Goal: Information Seeking & Learning: Learn about a topic

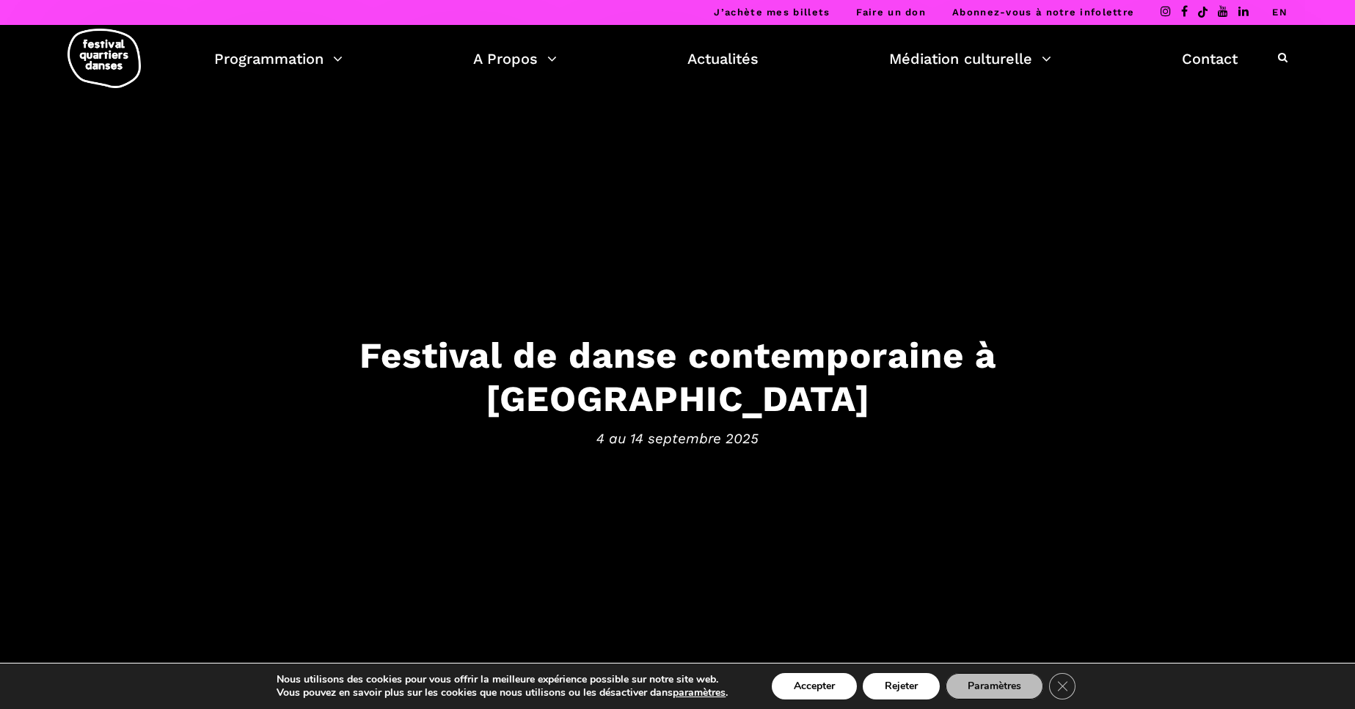
click at [1279, 15] on link "EN" at bounding box center [1279, 12] width 15 height 11
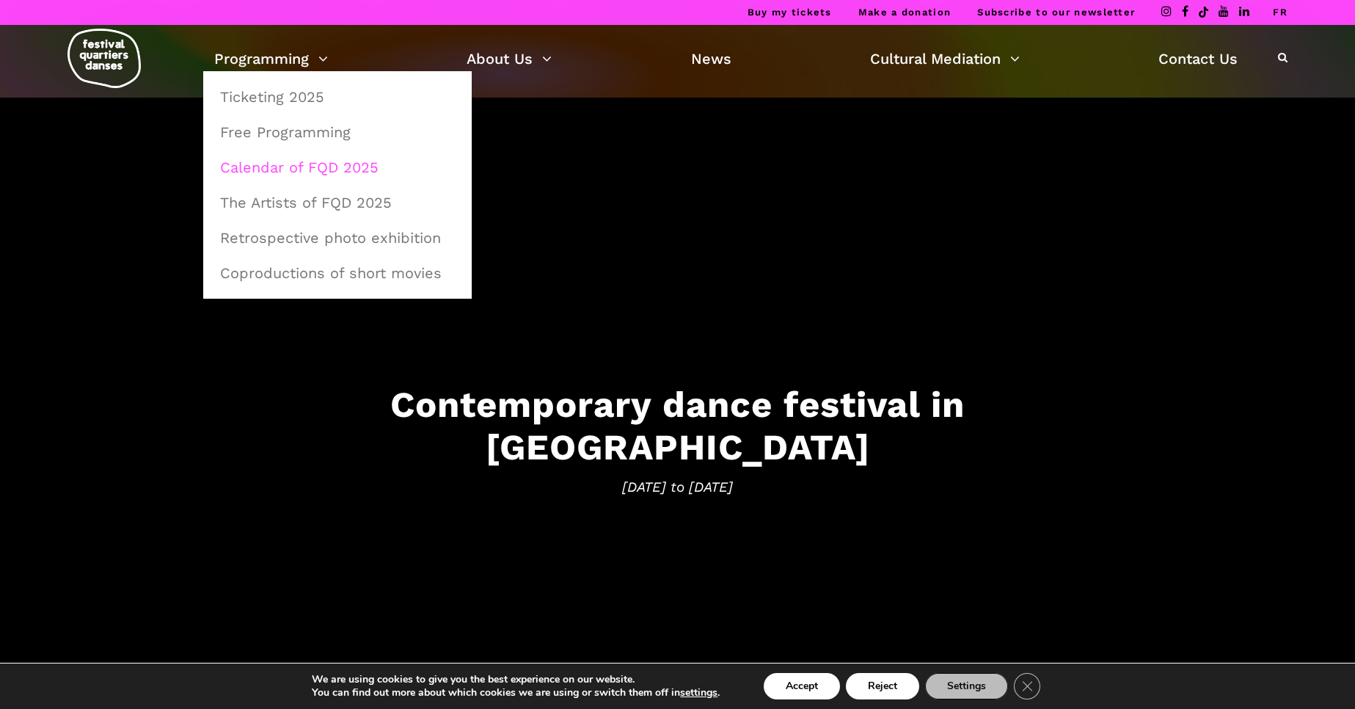
click at [319, 173] on link "Calendar of FQD 2025" at bounding box center [337, 167] width 252 height 34
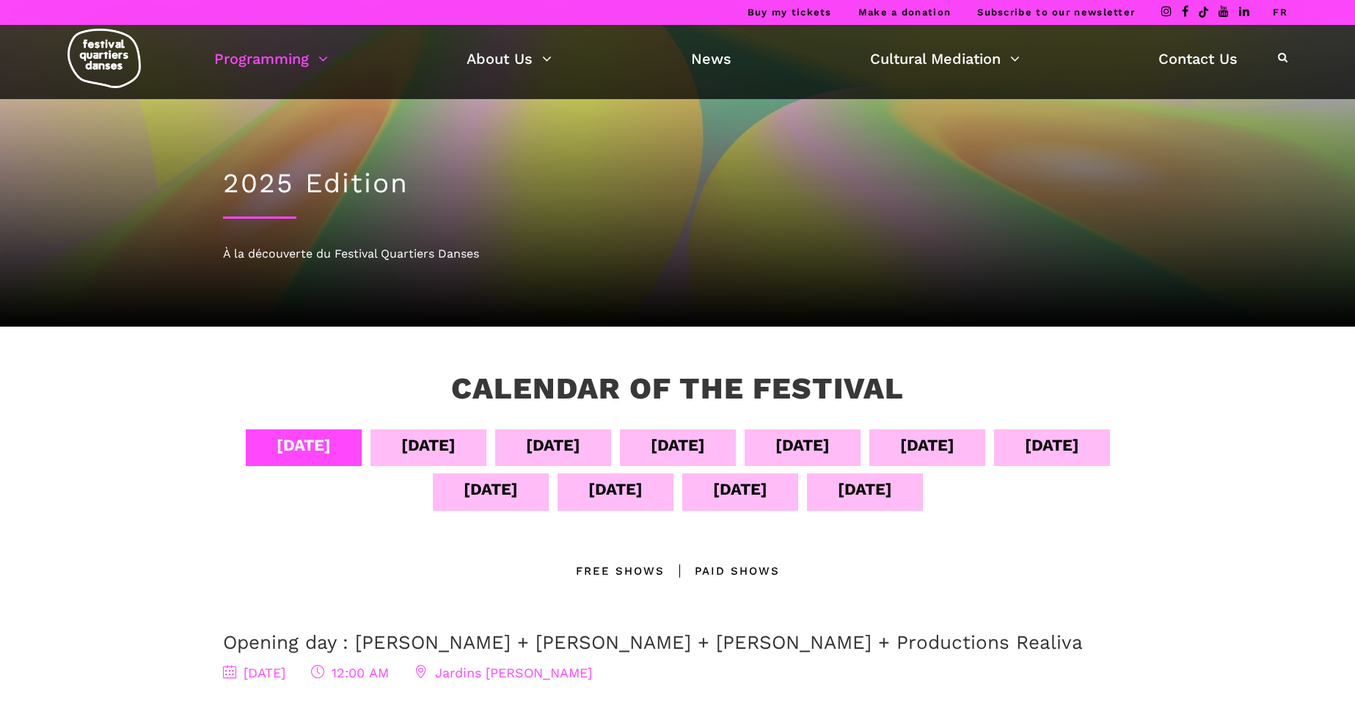
click at [705, 445] on div "Sept 07" at bounding box center [678, 445] width 54 height 26
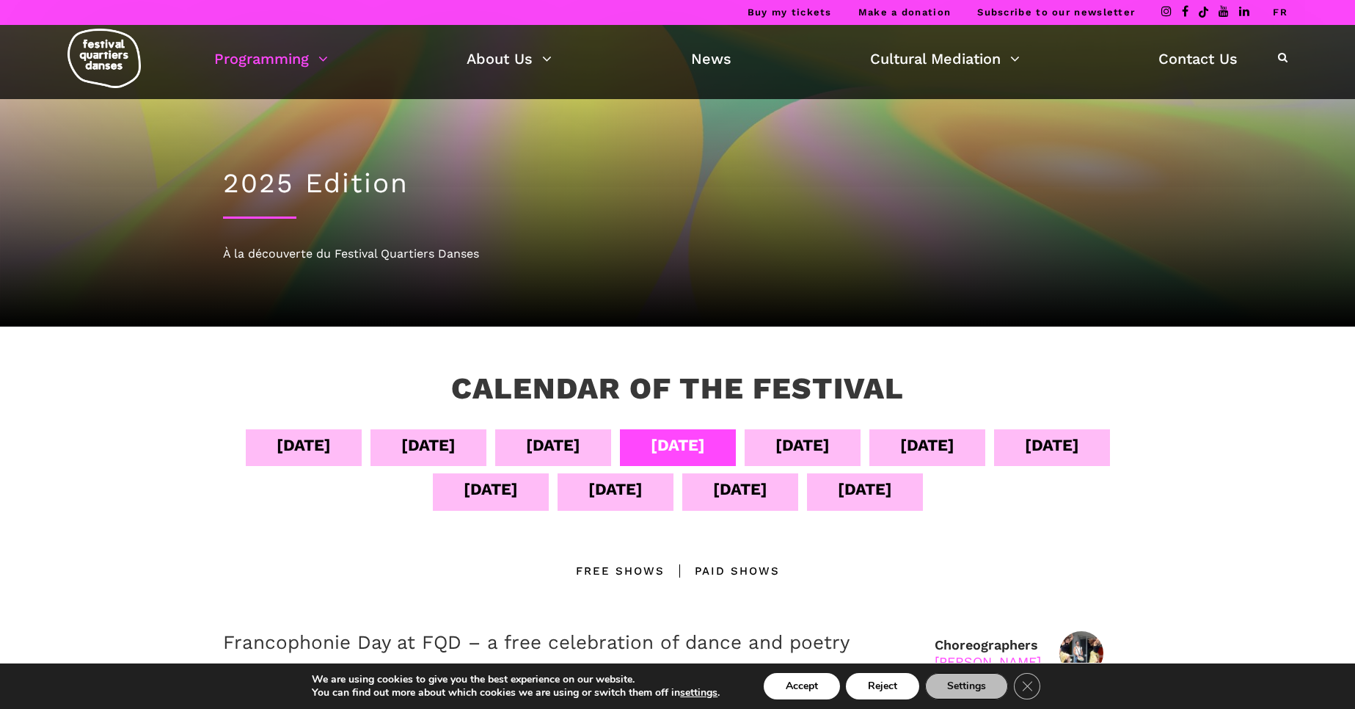
click at [456, 436] on div "Sept 05" at bounding box center [428, 445] width 54 height 26
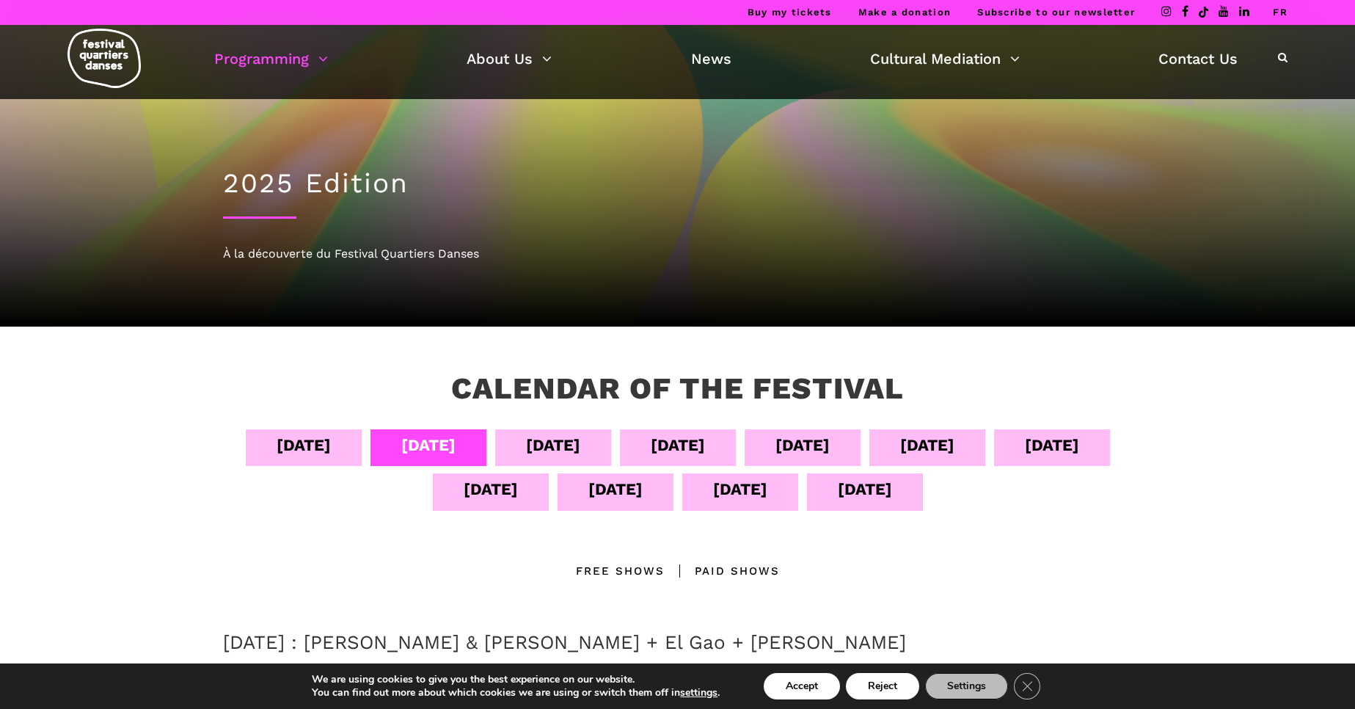
click at [1284, 12] on link "FR" at bounding box center [1280, 12] width 15 height 11
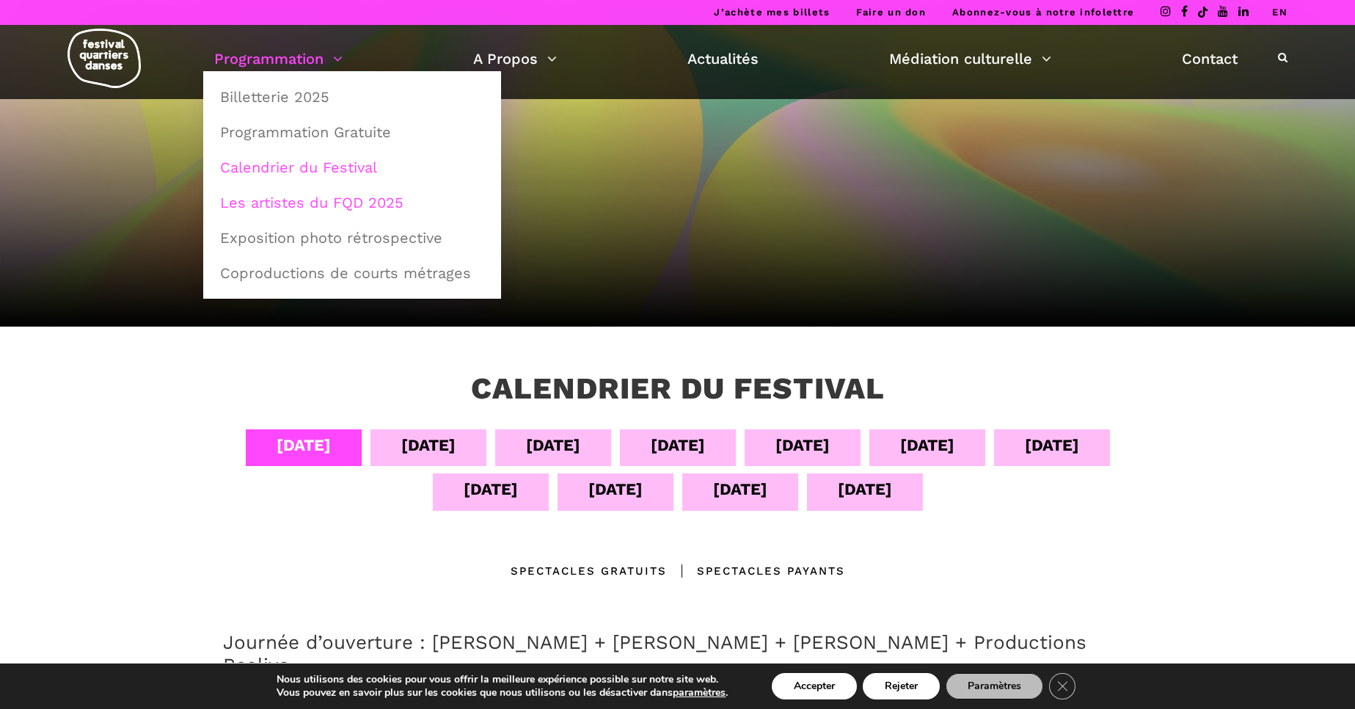
click at [303, 200] on link "Les artistes du FQD 2025" at bounding box center [352, 203] width 282 height 34
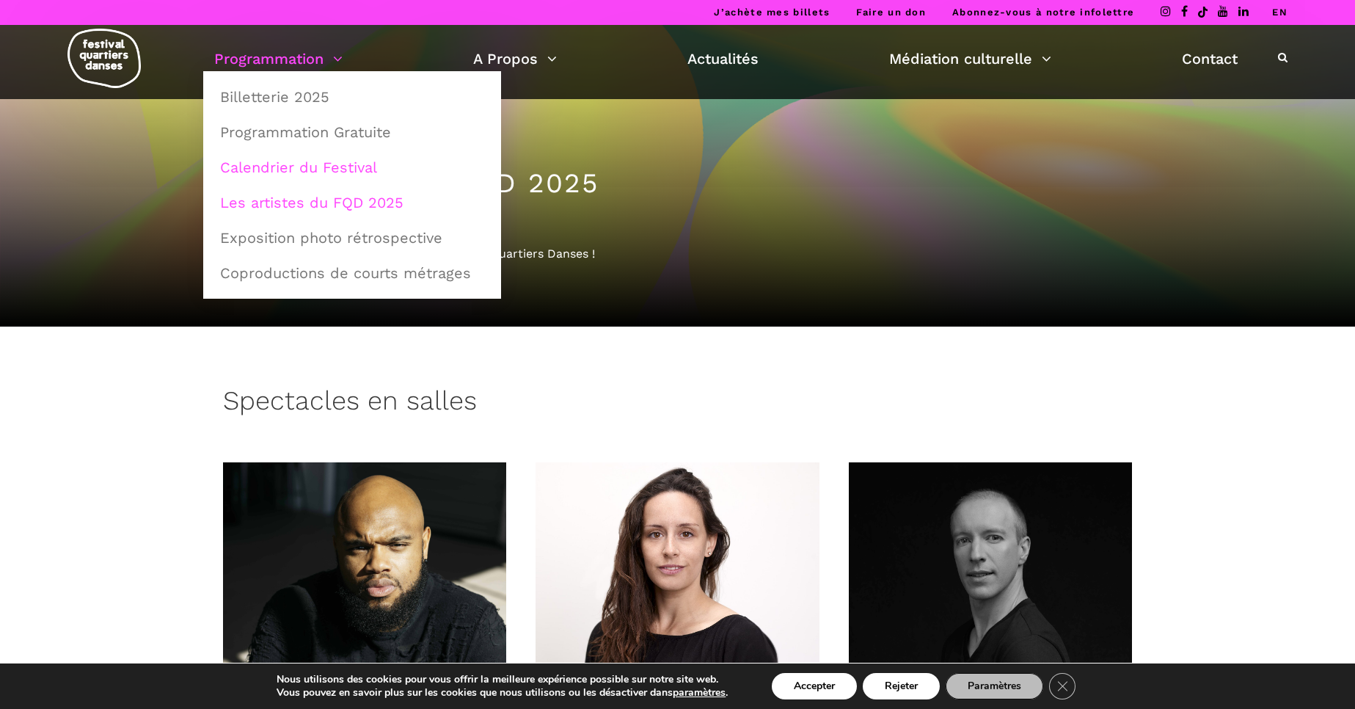
click at [293, 173] on link "Calendrier du Festival" at bounding box center [352, 167] width 282 height 34
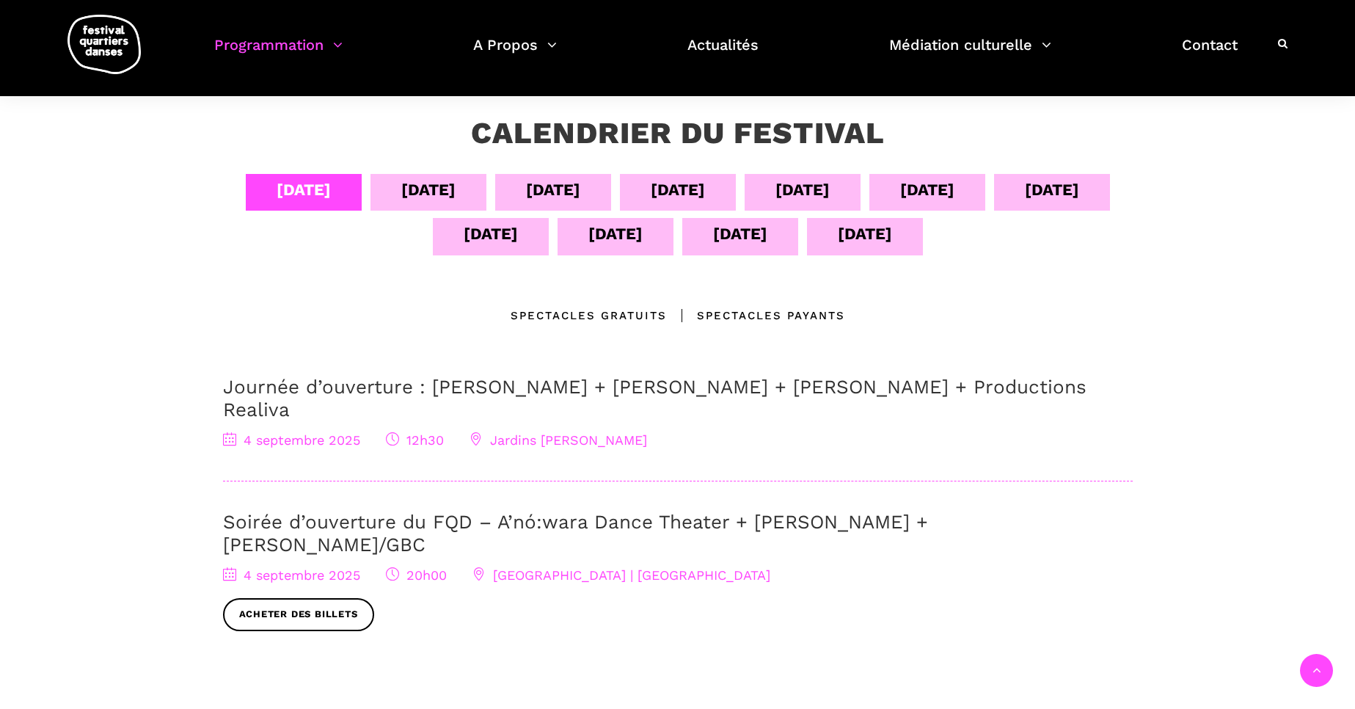
scroll to position [248, 0]
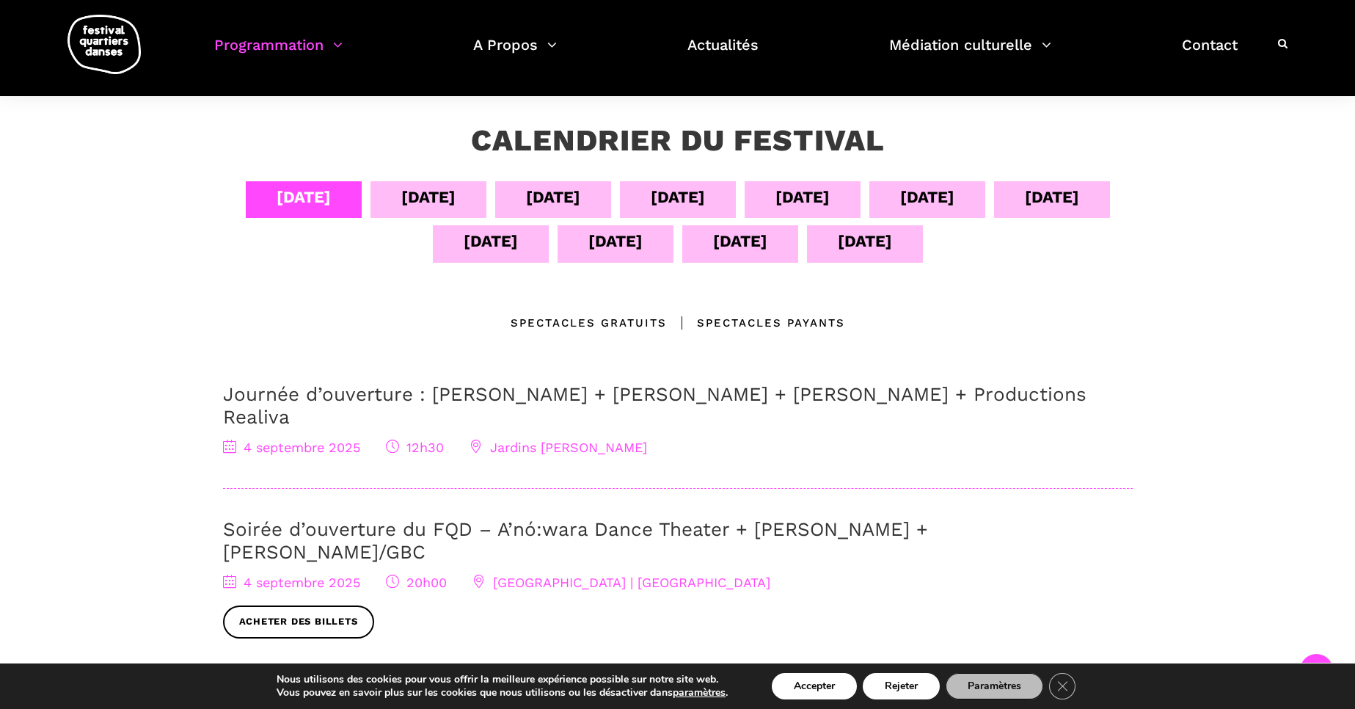
click at [747, 245] on div "13 sept" at bounding box center [740, 241] width 54 height 26
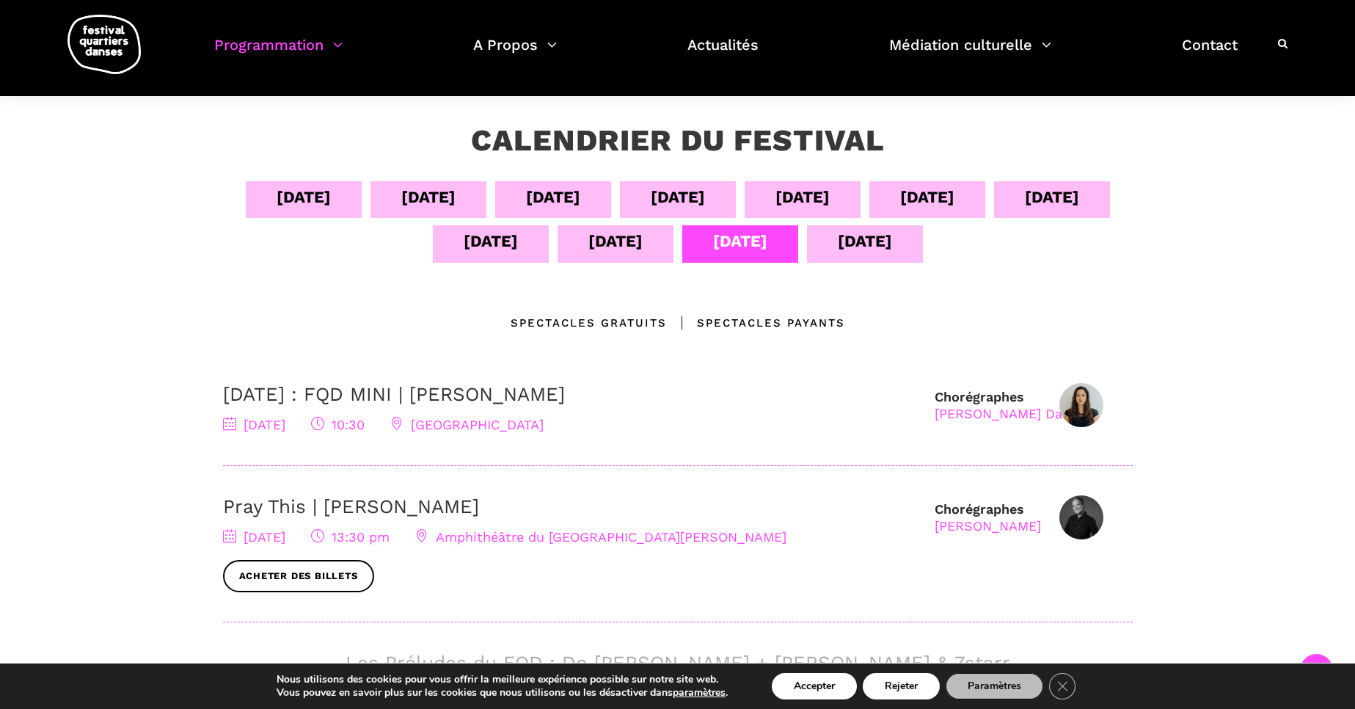
click at [840, 251] on div "14 sept" at bounding box center [865, 241] width 54 height 26
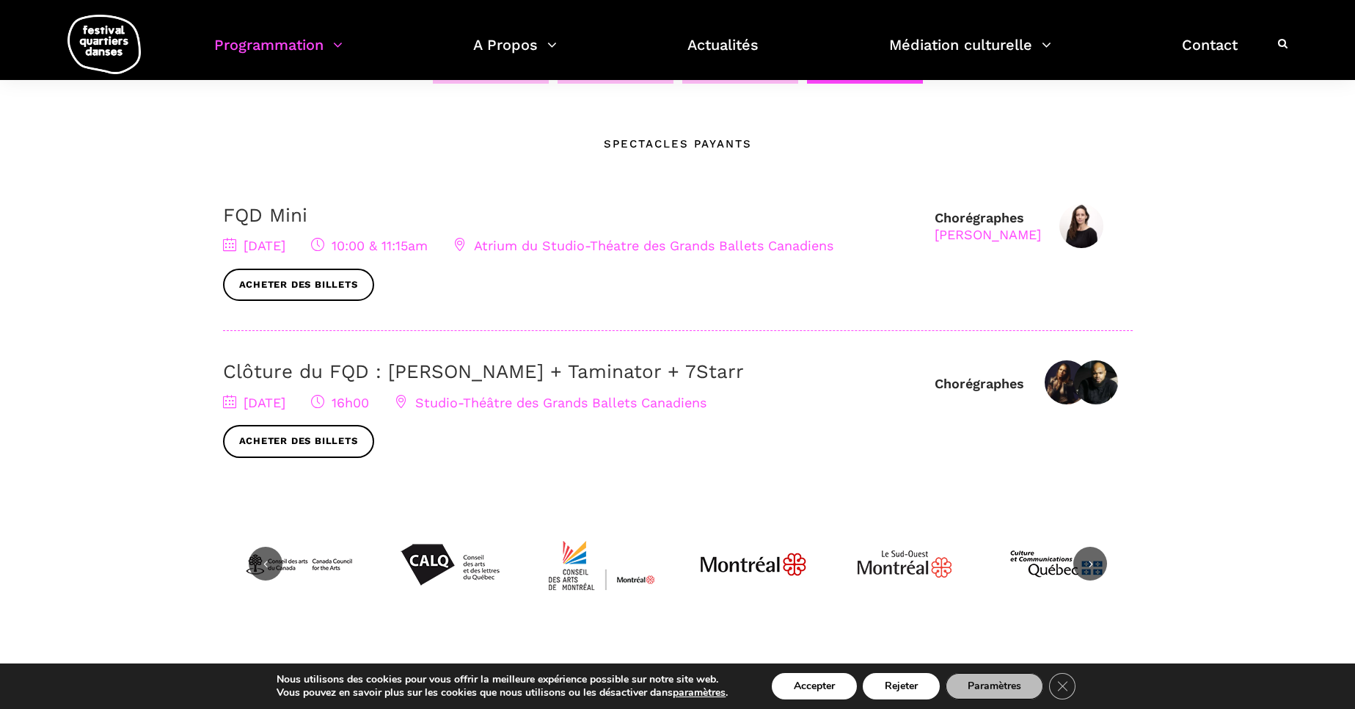
scroll to position [29, 0]
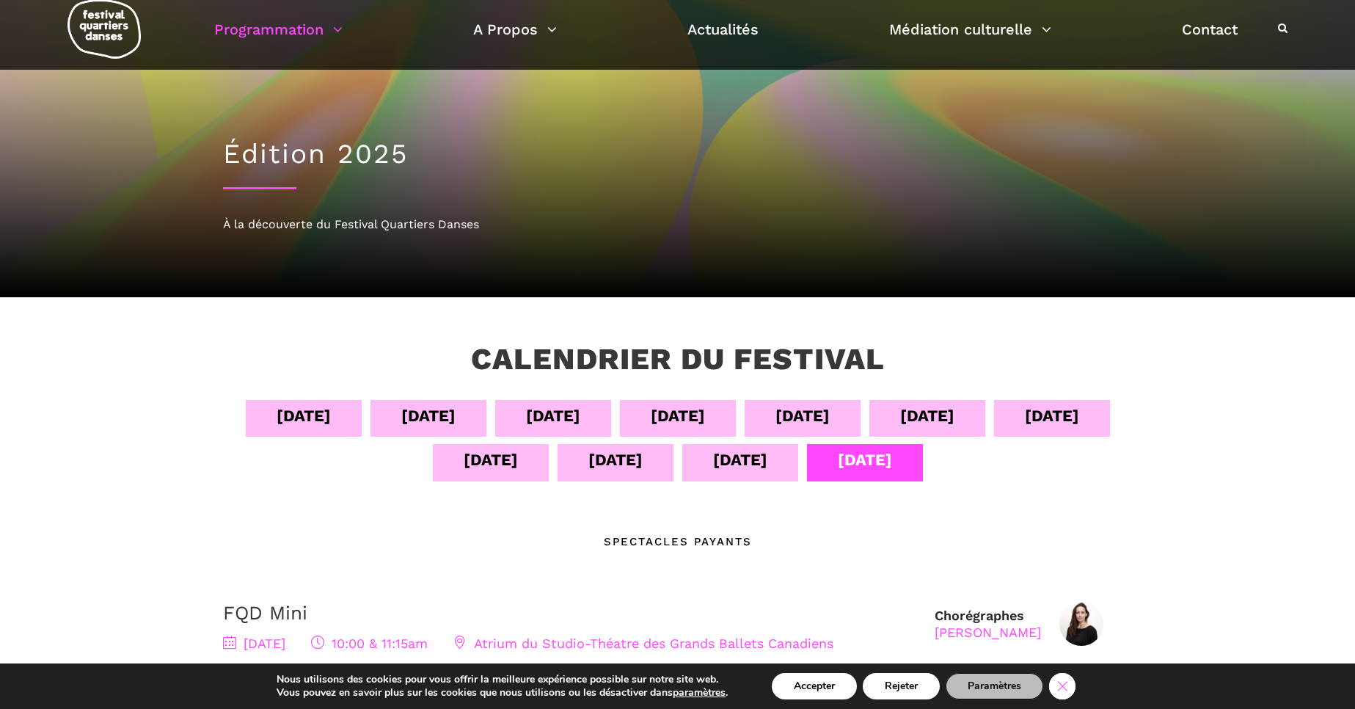
click at [1073, 690] on icon "Close GDPR Cookie Banner" at bounding box center [1062, 685] width 26 height 22
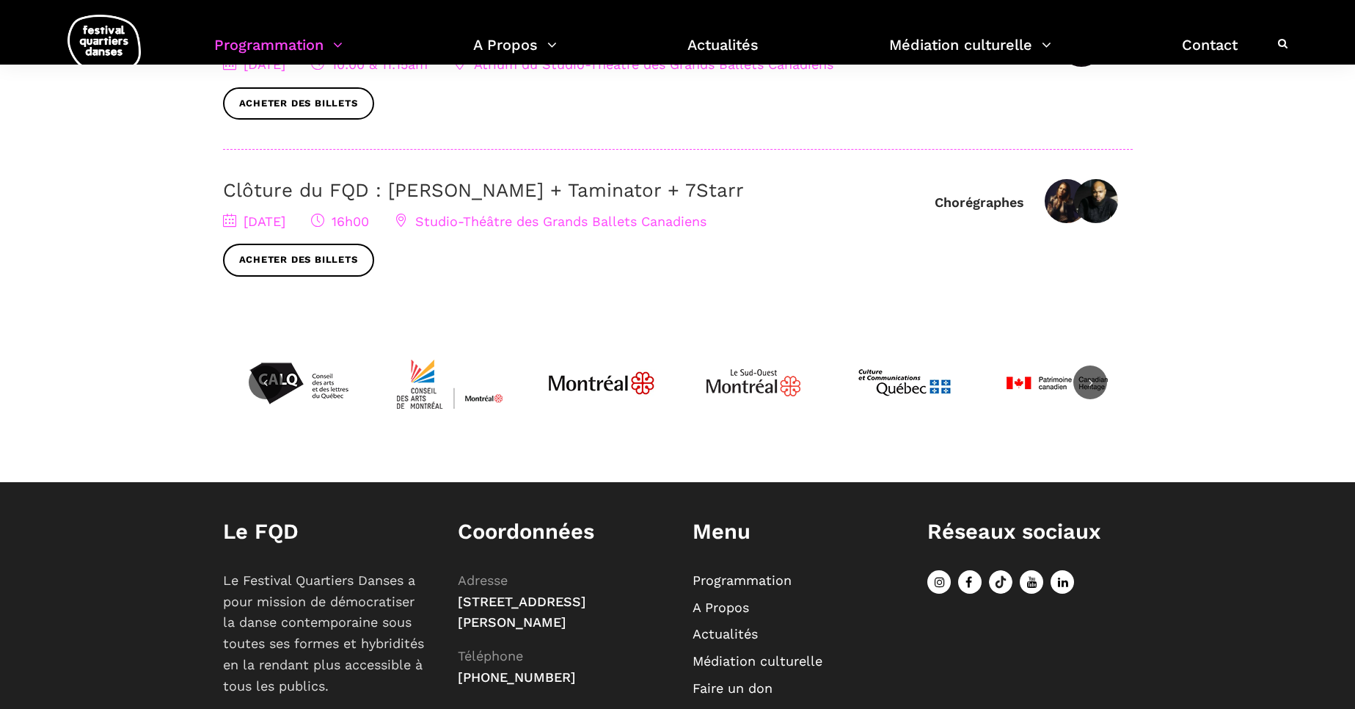
scroll to position [0, 0]
